Goal: Information Seeking & Learning: Learn about a topic

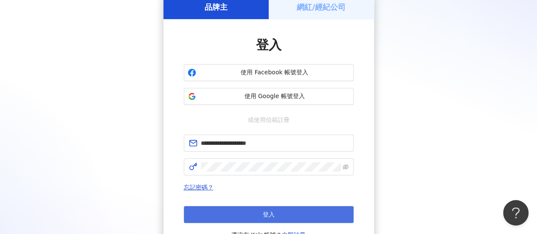
click at [238, 210] on button "登入" at bounding box center [269, 214] width 170 height 17
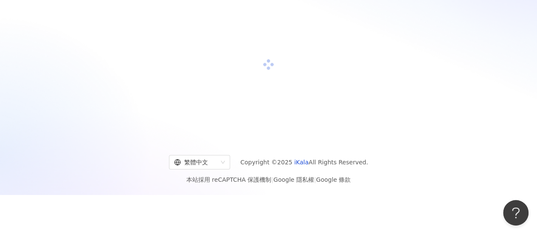
scroll to position [39, 0]
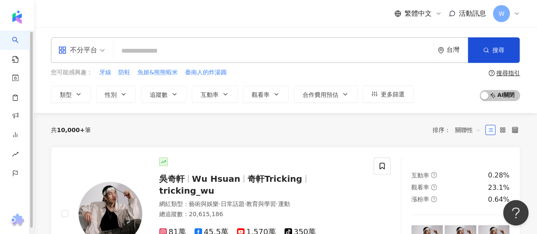
click at [132, 45] on input "search" at bounding box center [273, 51] width 313 height 16
paste input "**"
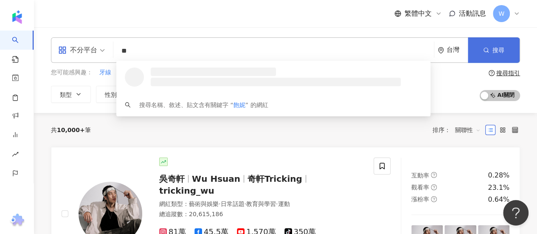
type input "**"
click at [479, 48] on button "搜尋" at bounding box center [493, 49] width 52 height 25
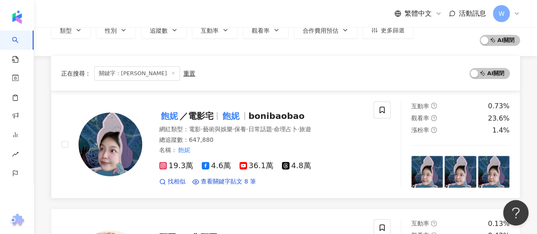
scroll to position [85, 0]
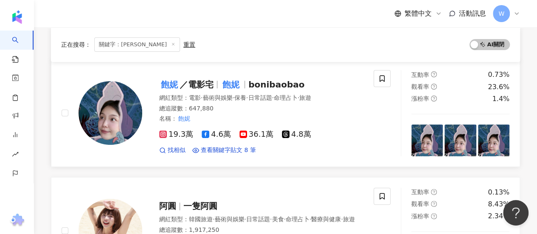
click at [235, 84] on mark "飽妮" at bounding box center [231, 85] width 20 height 14
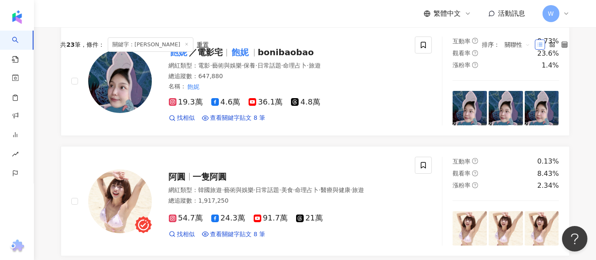
scroll to position [37, 0]
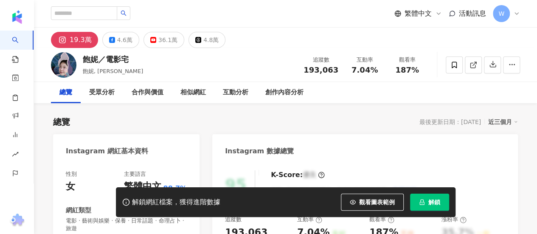
click at [442, 205] on button "解鎖" at bounding box center [429, 201] width 39 height 17
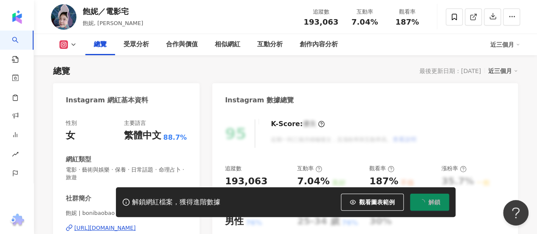
scroll to position [170, 0]
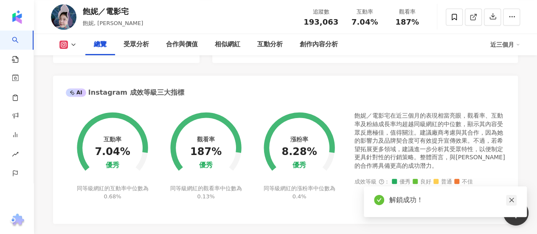
click at [511, 198] on icon "close" at bounding box center [511, 200] width 6 height 6
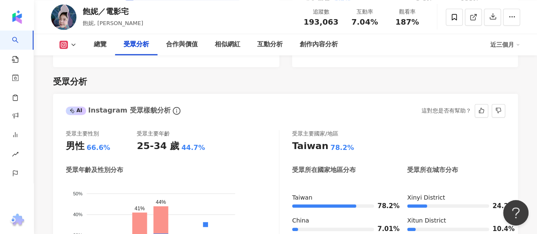
scroll to position [781, 0]
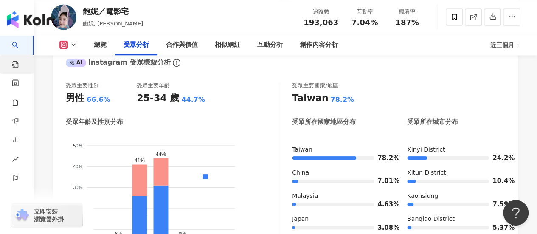
click at [19, 57] on link "找貼文" at bounding box center [20, 67] width 17 height 25
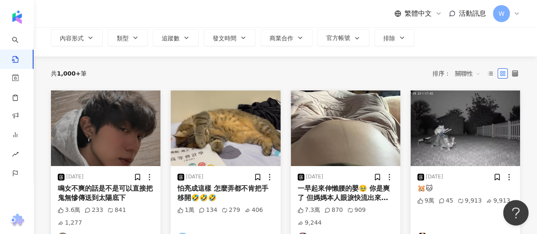
scroll to position [85, 0]
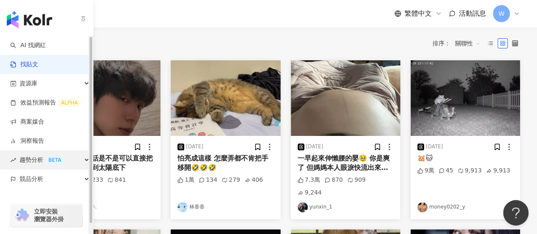
click at [81, 159] on div "趨勢分析 BETA" at bounding box center [46, 159] width 93 height 19
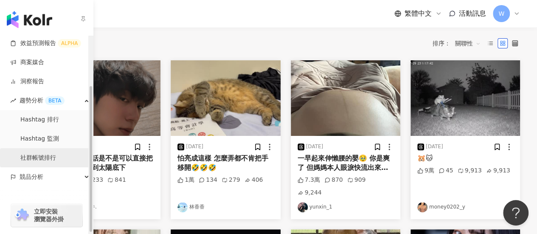
scroll to position [68, 0]
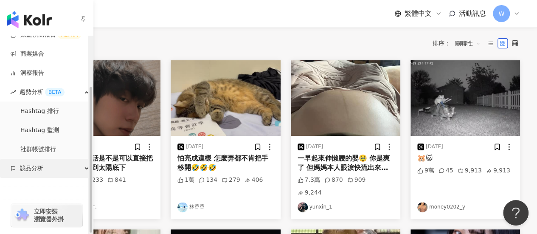
click at [54, 165] on div "競品分析" at bounding box center [46, 168] width 93 height 19
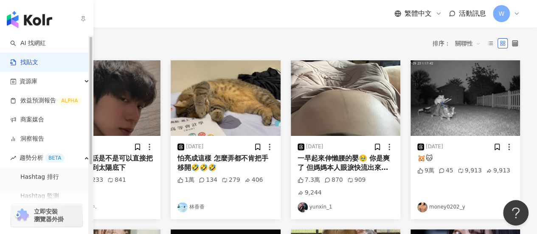
scroll to position [0, 0]
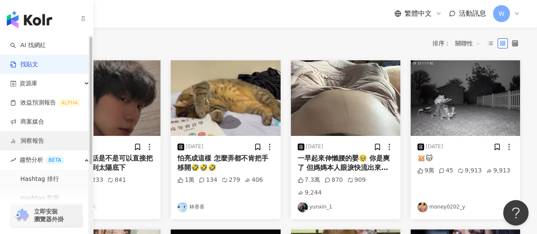
click at [44, 137] on link "洞察報告" at bounding box center [27, 141] width 34 height 8
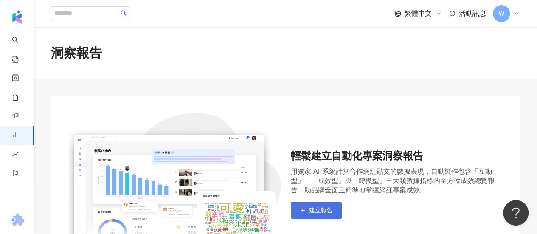
click at [328, 209] on span "建立報告" at bounding box center [321, 210] width 24 height 7
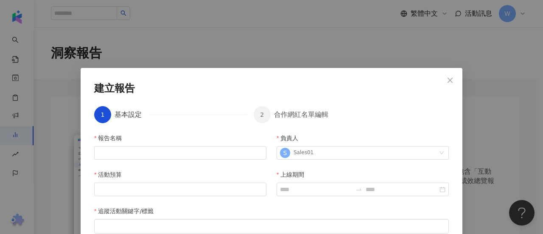
scroll to position [57, 0]
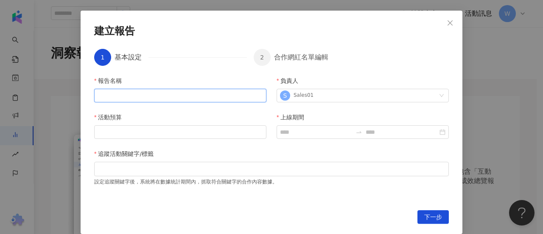
click at [182, 97] on input "報告名稱" at bounding box center [180, 96] width 172 height 14
click at [447, 24] on icon "close" at bounding box center [450, 23] width 7 height 7
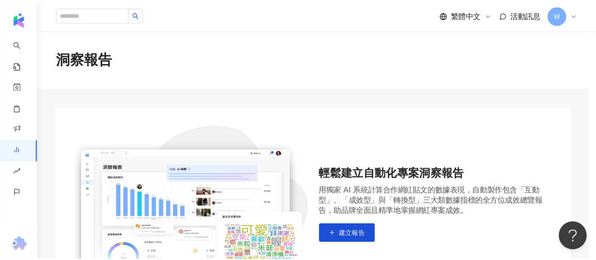
scroll to position [3, 0]
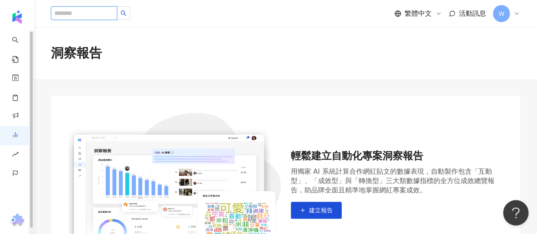
click at [101, 11] on input "search" at bounding box center [84, 13] width 66 height 14
paste input "**"
type input "**"
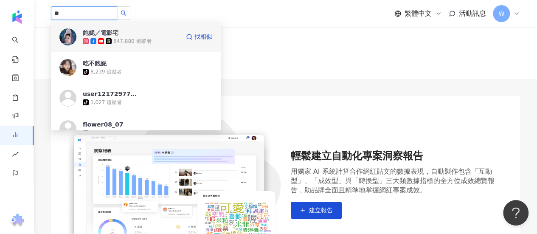
click at [143, 39] on div "647,880 追蹤者" at bounding box center [132, 41] width 38 height 7
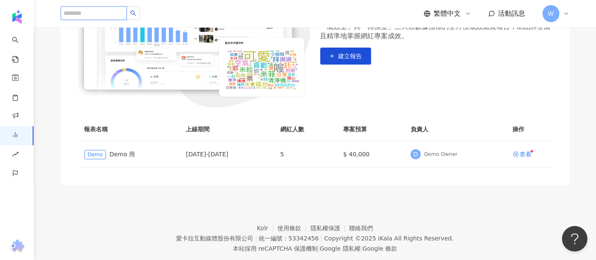
scroll to position [179, 0]
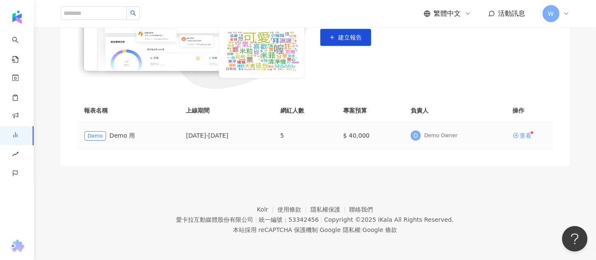
click at [526, 137] on div "查看" at bounding box center [526, 135] width 12 height 6
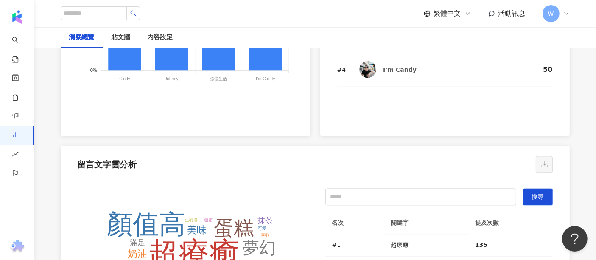
scroll to position [1662, 0]
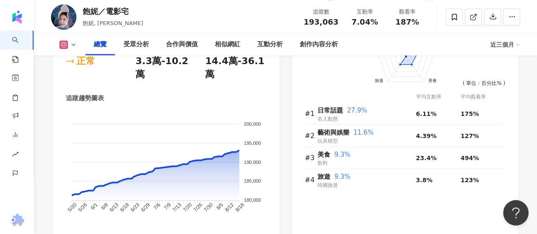
scroll to position [636, 0]
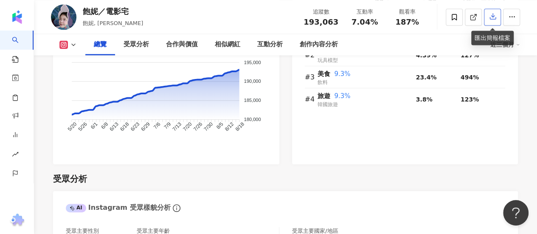
click at [495, 14] on icon "button" at bounding box center [493, 16] width 8 height 8
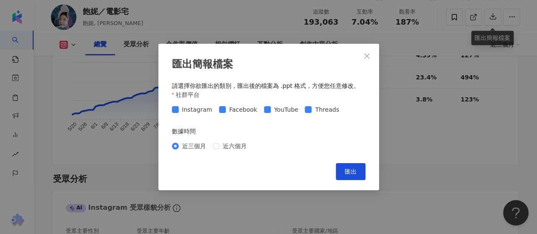
click at [226, 112] on span "Facebook" at bounding box center [243, 109] width 35 height 9
click at [313, 110] on span "Threads" at bounding box center [326, 109] width 31 height 9
click at [233, 147] on span "近六個月" at bounding box center [234, 145] width 31 height 9
click at [349, 171] on span "匯出" at bounding box center [350, 171] width 12 height 7
click at [232, 110] on span "Facebook" at bounding box center [243, 109] width 35 height 9
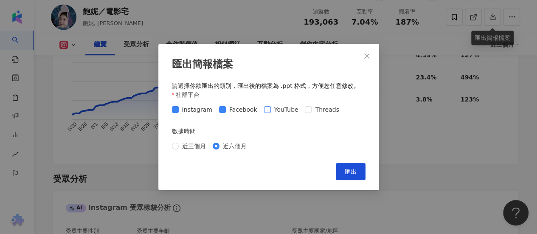
click at [285, 112] on span "YouTube" at bounding box center [286, 109] width 31 height 9
click at [325, 111] on span "Threads" at bounding box center [326, 109] width 31 height 9
click at [271, 73] on div "匯出簡報檔案 請選擇你欲匯出的類別，匯出後的檔案為 .ppt 格式，方便您任意修改。 社群平台 Instagram Facebook YouTube Thre…" at bounding box center [268, 117] width 221 height 146
click at [355, 173] on span "匯出" at bounding box center [350, 171] width 12 height 7
click at [427, 144] on div "匯出簡報檔案 請選擇你欲匯出的類別，匯出後的檔案為 .ppt 格式，方便您任意修改。 社群平台 Instagram Facebook YouTube Thre…" at bounding box center [268, 117] width 537 height 234
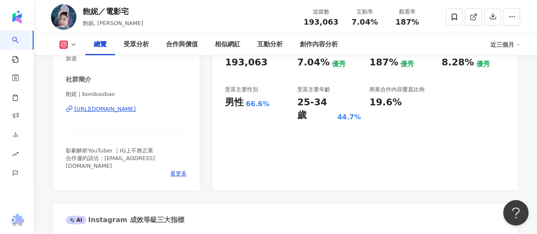
scroll to position [0, 0]
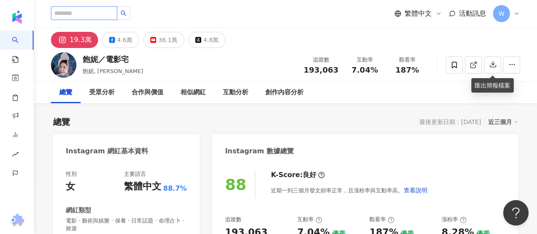
click at [107, 15] on input "search" at bounding box center [84, 13] width 66 height 14
paste input "**********"
type input "**********"
click at [130, 11] on button "button" at bounding box center [124, 13] width 14 height 14
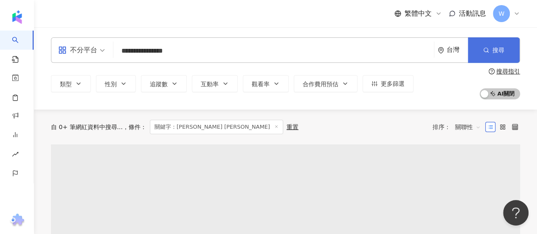
click at [501, 42] on button "搜尋" at bounding box center [493, 49] width 52 height 25
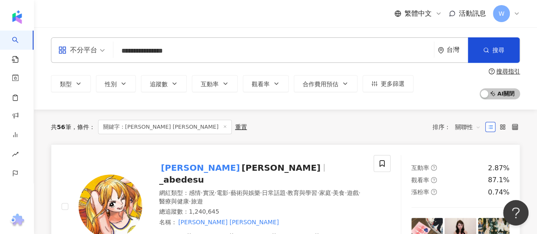
scroll to position [85, 0]
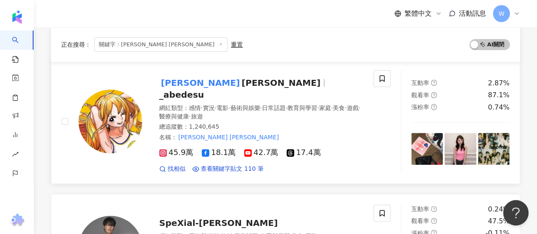
click at [241, 81] on span "Maria Abe" at bounding box center [280, 83] width 79 height 10
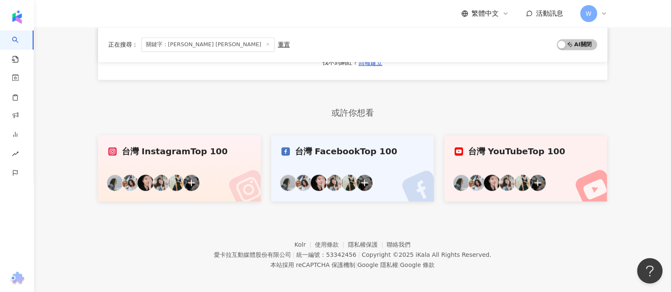
scroll to position [1576, 0]
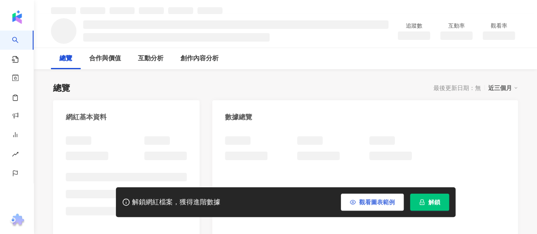
scroll to position [42, 0]
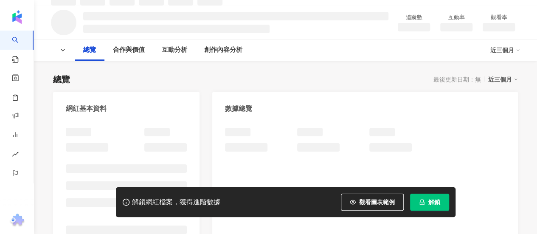
click at [438, 201] on span "解鎖" at bounding box center [434, 202] width 12 height 7
click at [431, 201] on span "解鎖" at bounding box center [434, 202] width 12 height 7
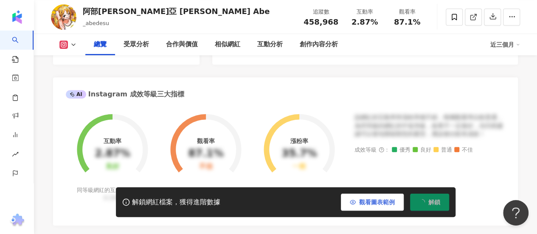
click at [372, 205] on span "觀看圖表範例" at bounding box center [377, 202] width 36 height 7
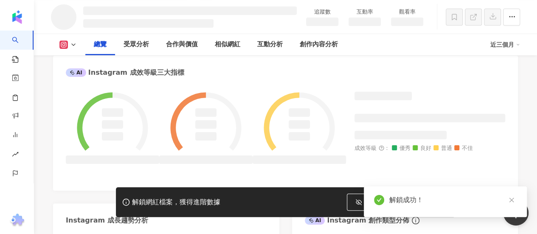
scroll to position [303, 0]
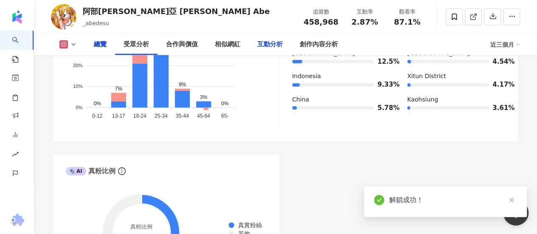
scroll to position [170, 0]
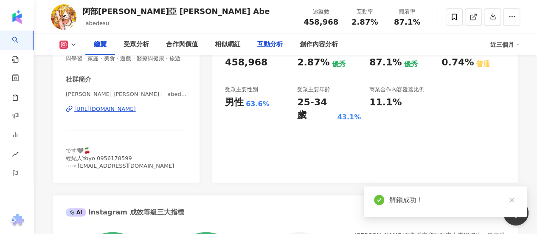
drag, startPoint x: 288, startPoint y: 171, endPoint x: 280, endPoint y: 39, distance: 132.5
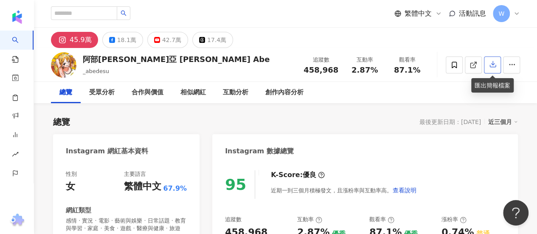
click at [495, 66] on icon "button" at bounding box center [493, 64] width 8 height 8
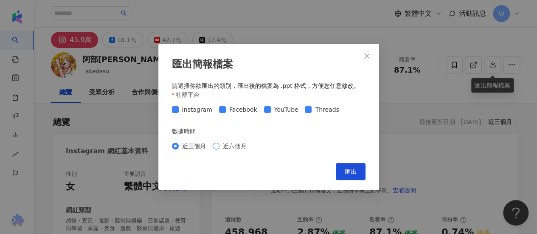
click at [248, 146] on span "近六個月" at bounding box center [234, 145] width 31 height 9
click at [340, 167] on button "匯出" at bounding box center [351, 171] width 30 height 17
click at [365, 57] on icon "close" at bounding box center [366, 55] width 5 height 5
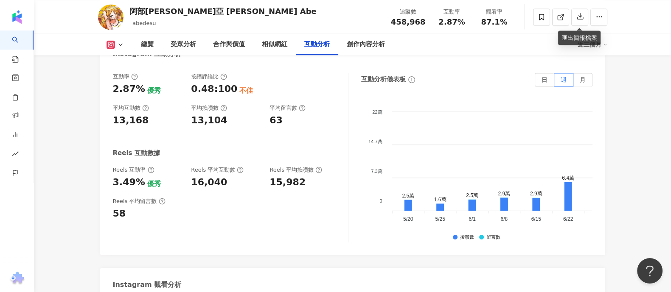
click at [273, 233] on div "Instagram 觀看分析" at bounding box center [352, 282] width 505 height 28
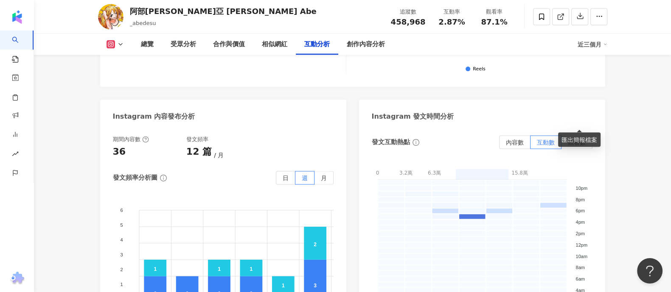
scroll to position [2185, 0]
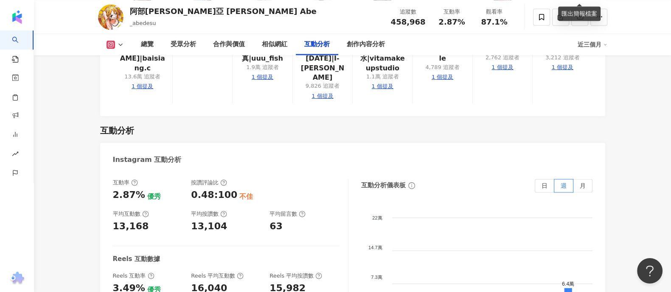
scroll to position [1390, 0]
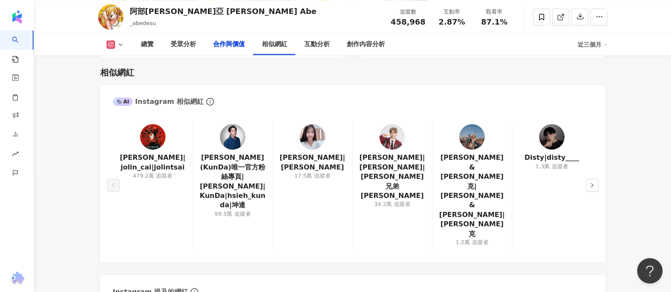
click at [18, 20] on img "button" at bounding box center [17, 17] width 14 height 14
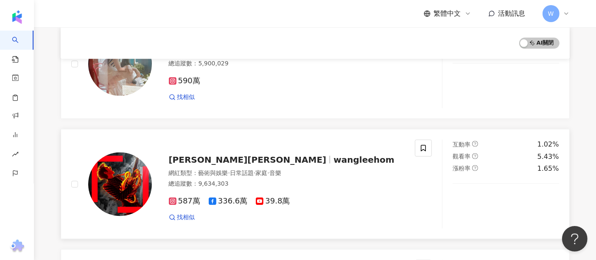
scroll to position [1414, 0]
